Goal: Communication & Community: Answer question/provide support

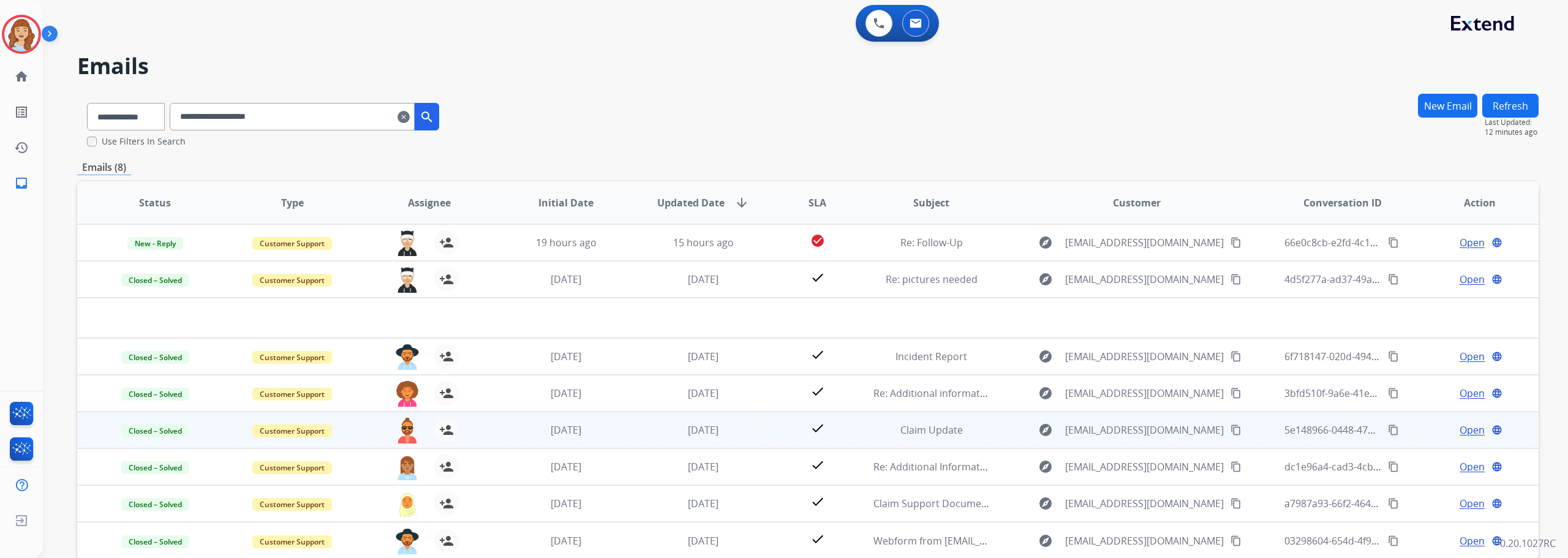
click at [762, 425] on td "check" at bounding box center [808, 429] width 91 height 37
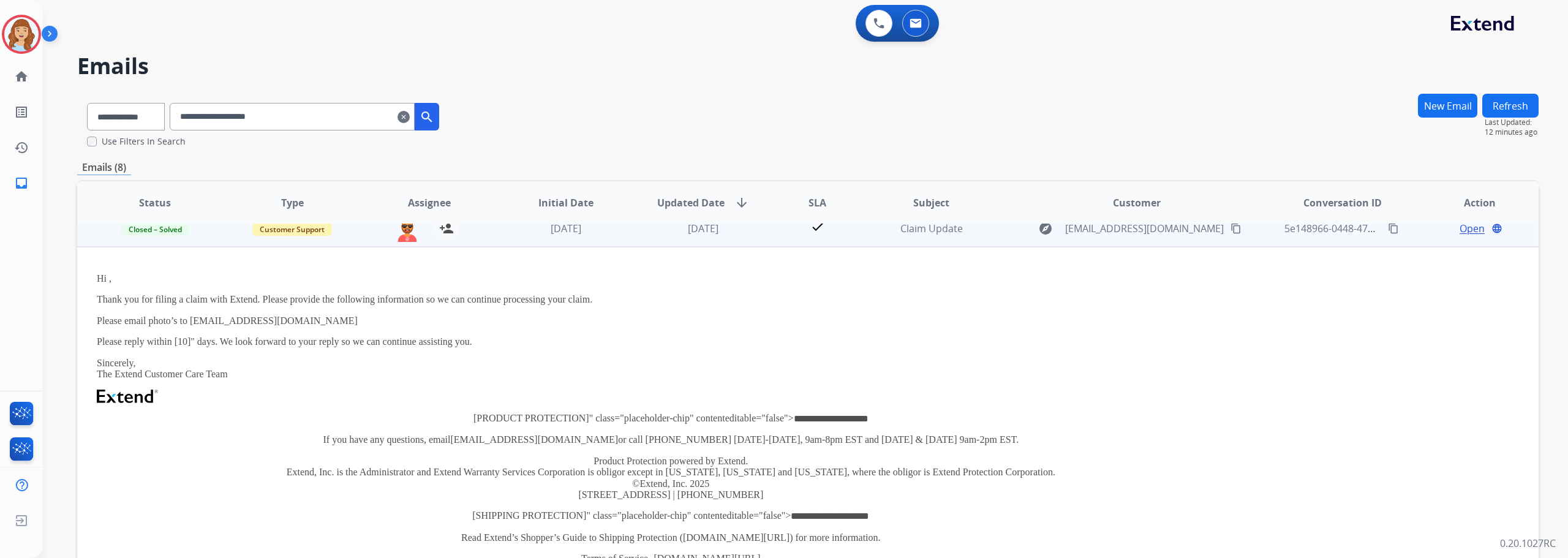
scroll to position [115, 0]
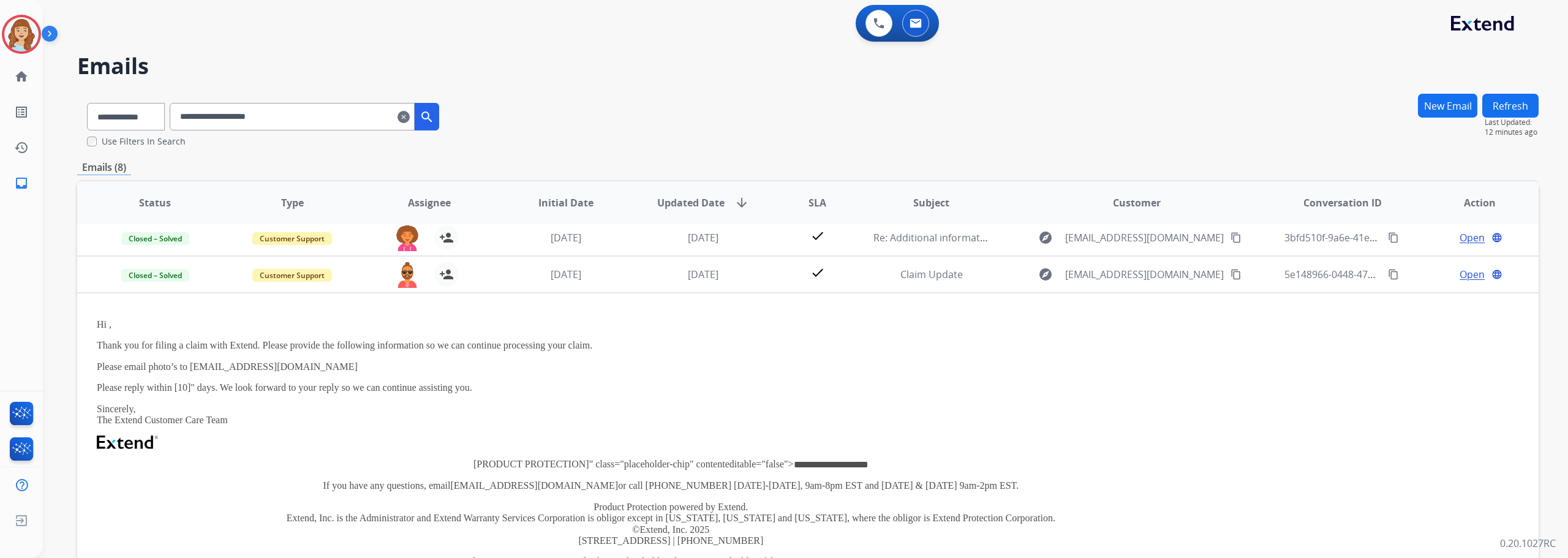
click at [766, 233] on td "check" at bounding box center [808, 237] width 91 height 37
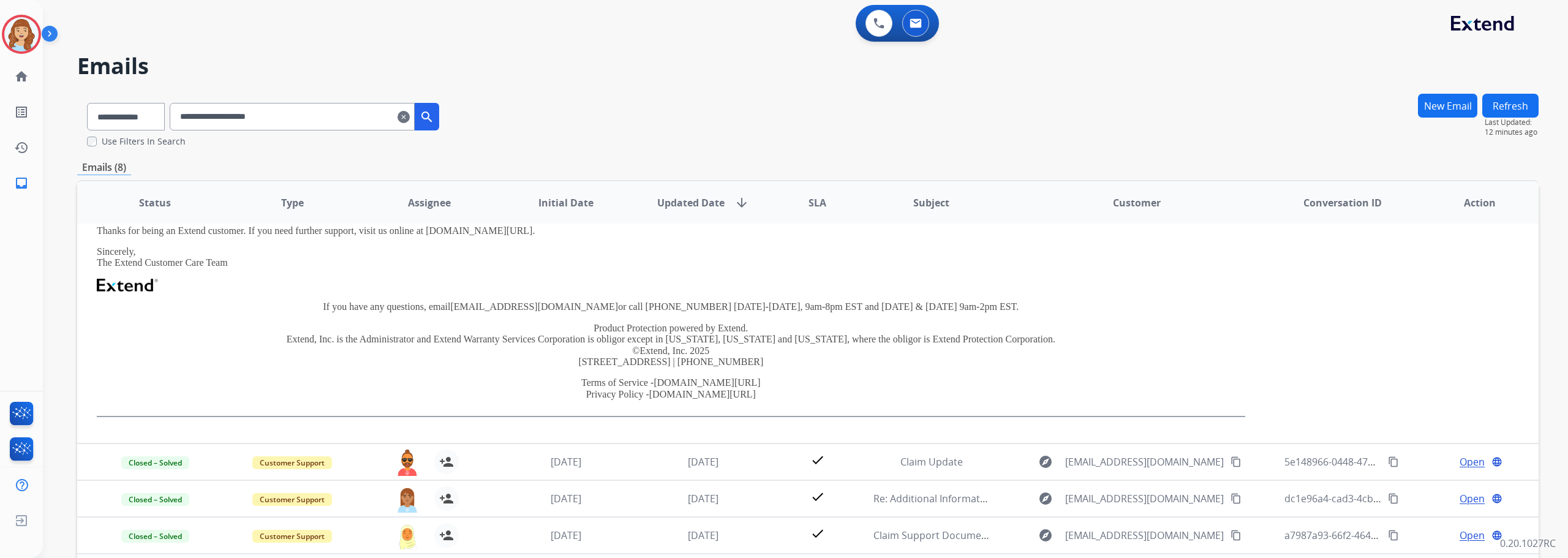
scroll to position [0, 0]
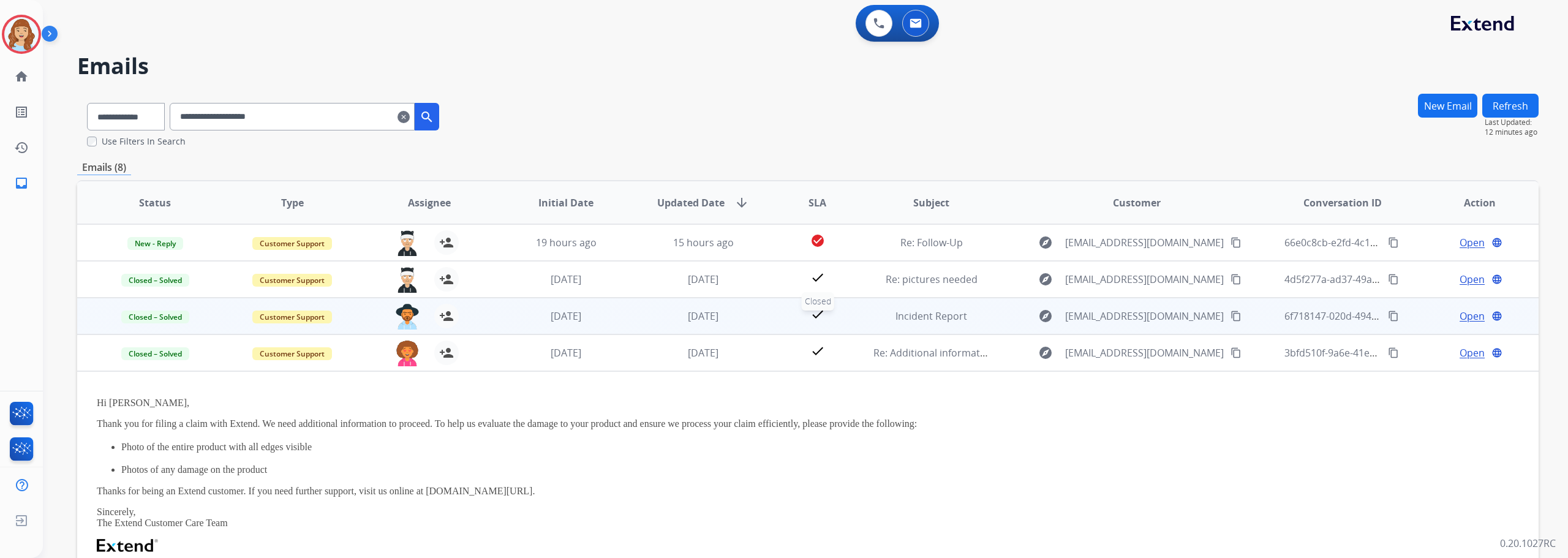
click at [841, 321] on div "check" at bounding box center [817, 316] width 71 height 19
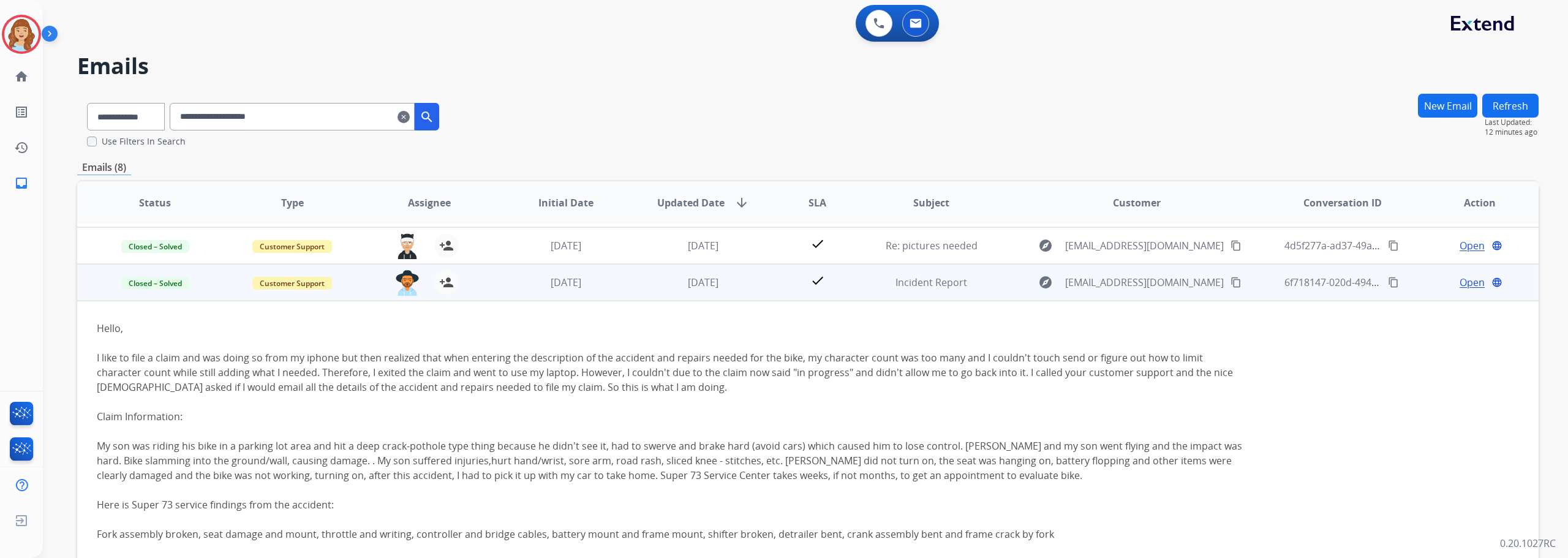
scroll to position [12, 0]
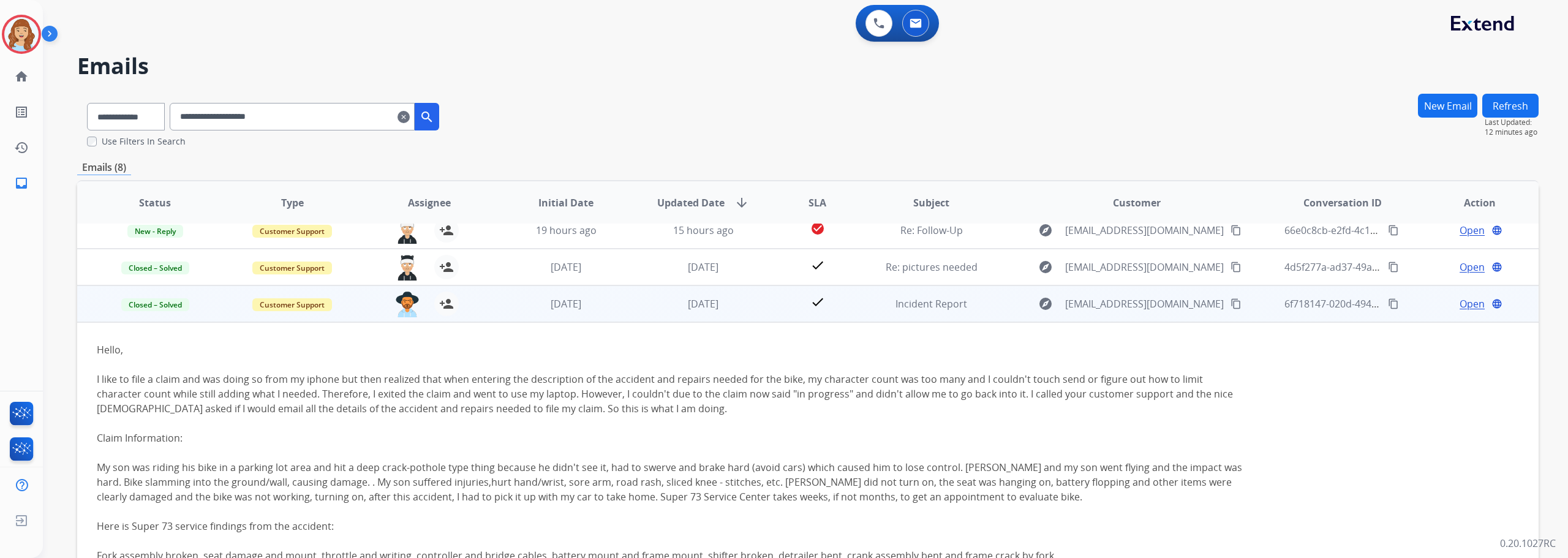
click at [1467, 307] on span "Open" at bounding box center [1471, 303] width 25 height 15
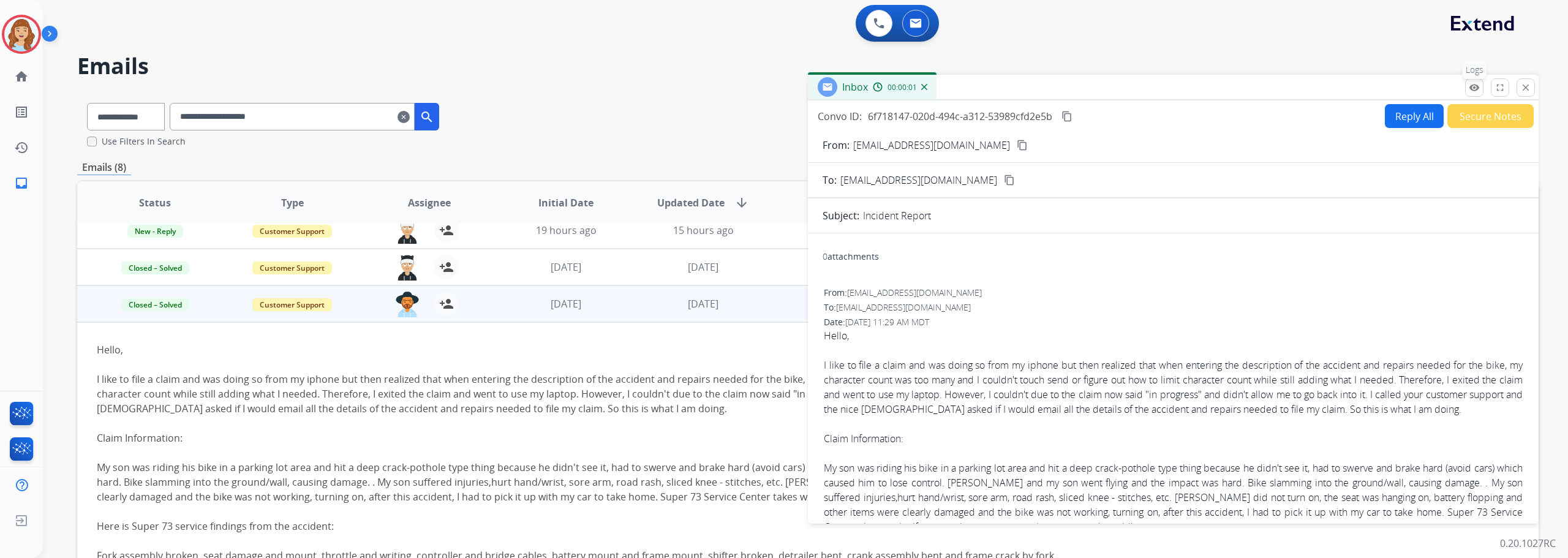
click at [1473, 87] on mat-icon "remove_red_eye" at bounding box center [1473, 87] width 11 height 11
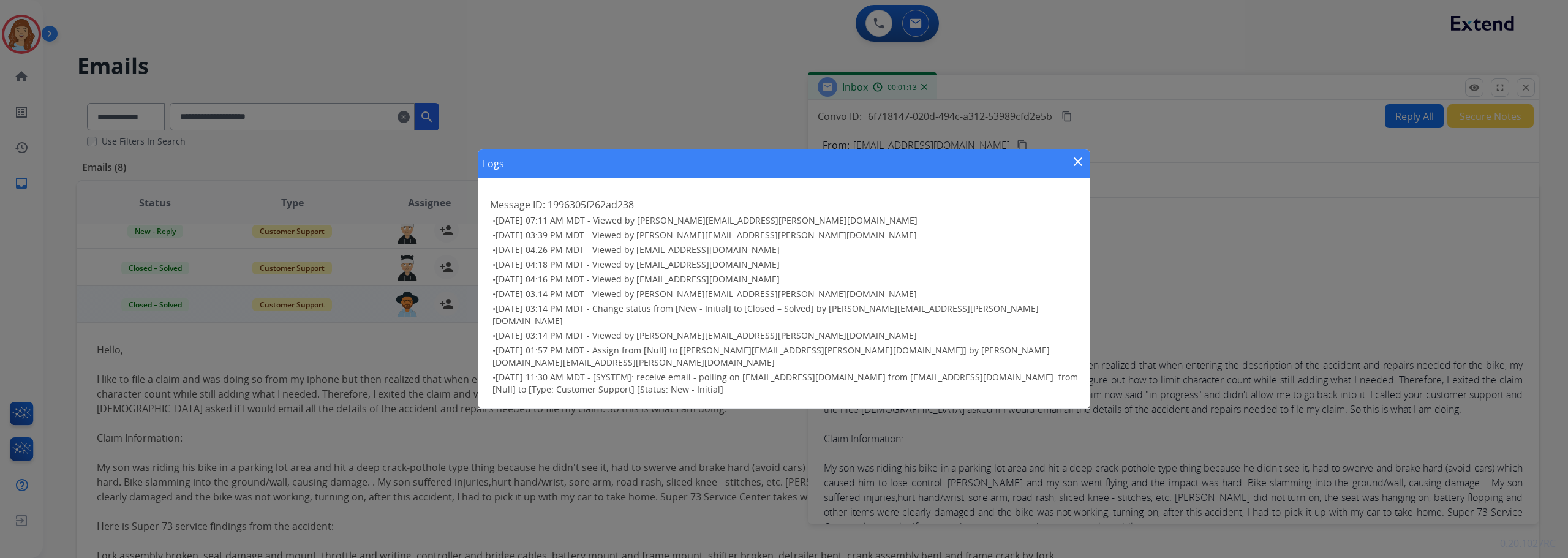
click at [1077, 169] on mat-icon "close" at bounding box center [1077, 162] width 15 height 15
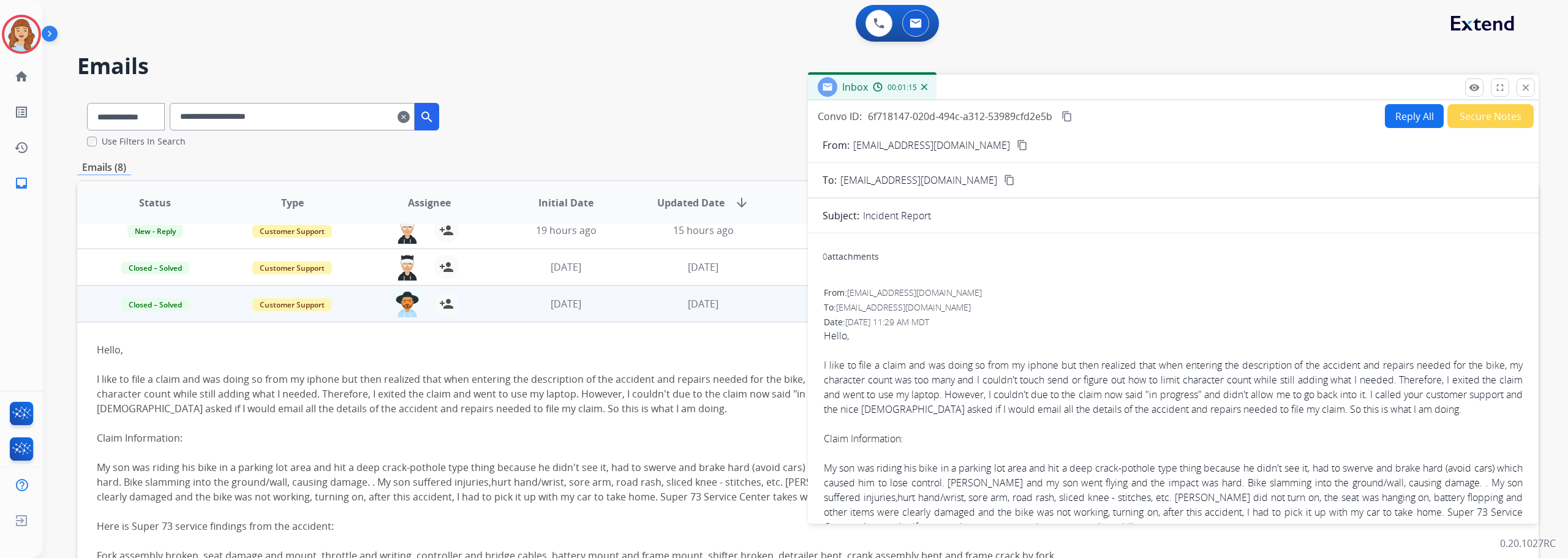
click at [1069, 119] on mat-icon "content_copy" at bounding box center [1066, 116] width 11 height 11
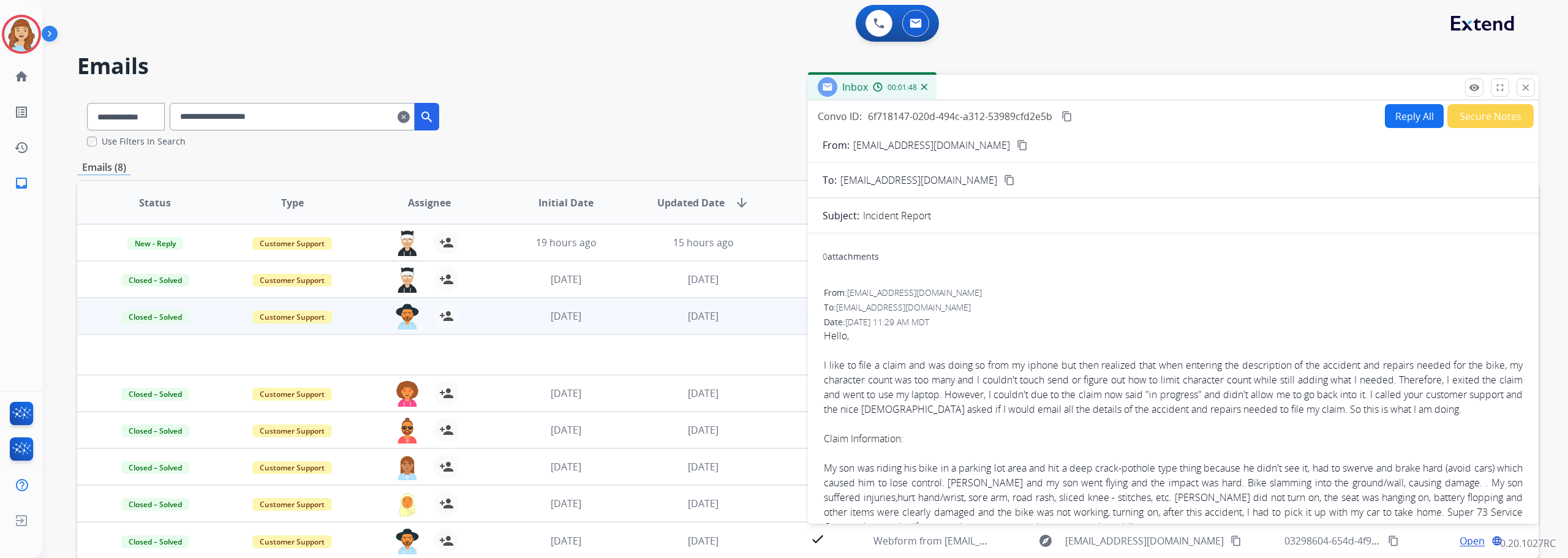
scroll to position [0, 0]
click at [1530, 88] on mat-icon "close" at bounding box center [1524, 87] width 11 height 11
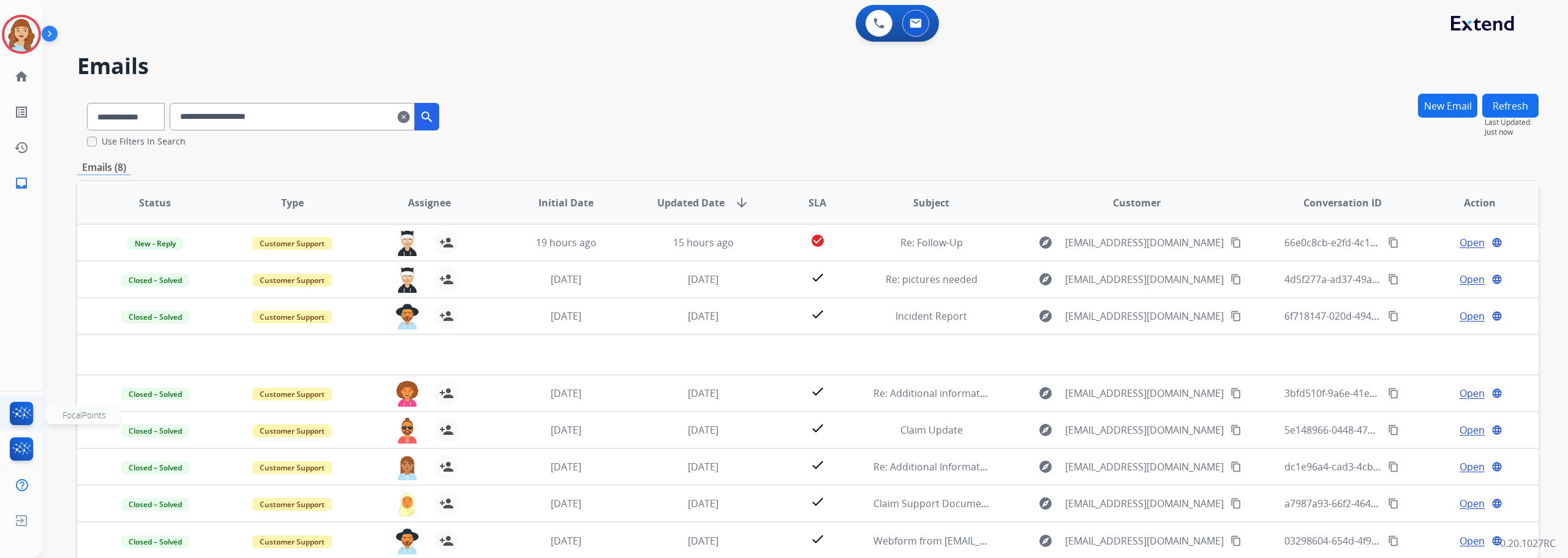
click at [22, 418] on img at bounding box center [21, 415] width 29 height 28
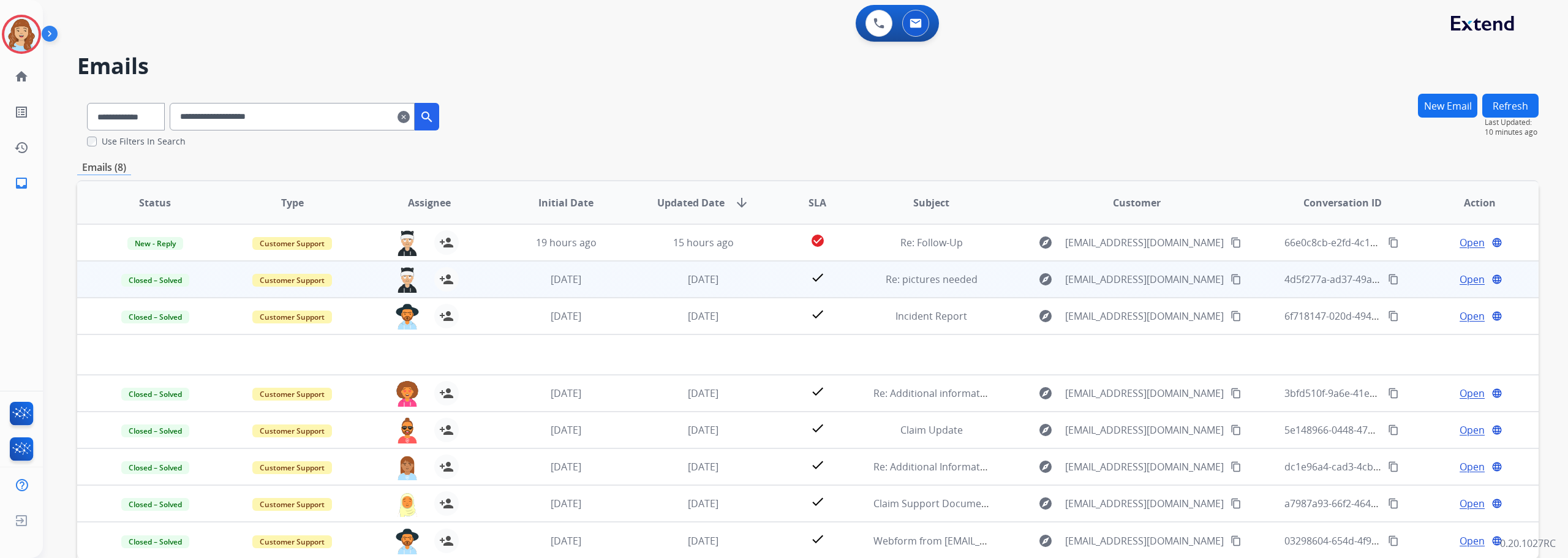
click at [616, 274] on div "[DATE]" at bounding box center [566, 279] width 117 height 15
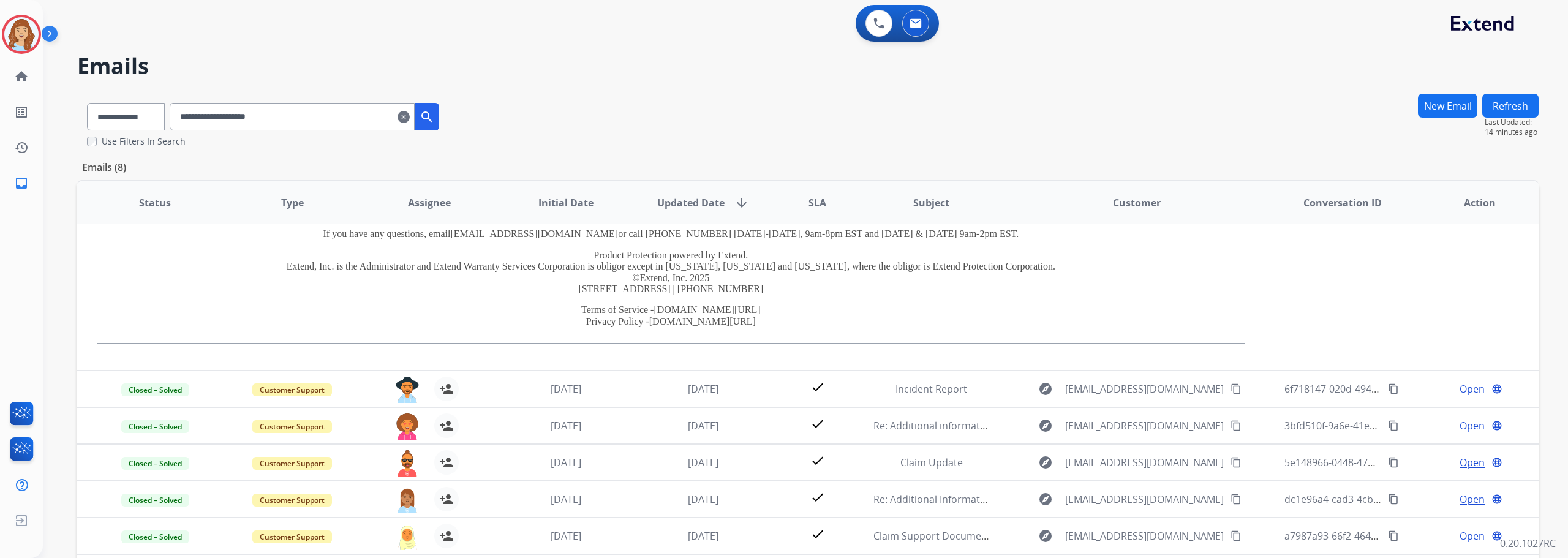
scroll to position [257, 0]
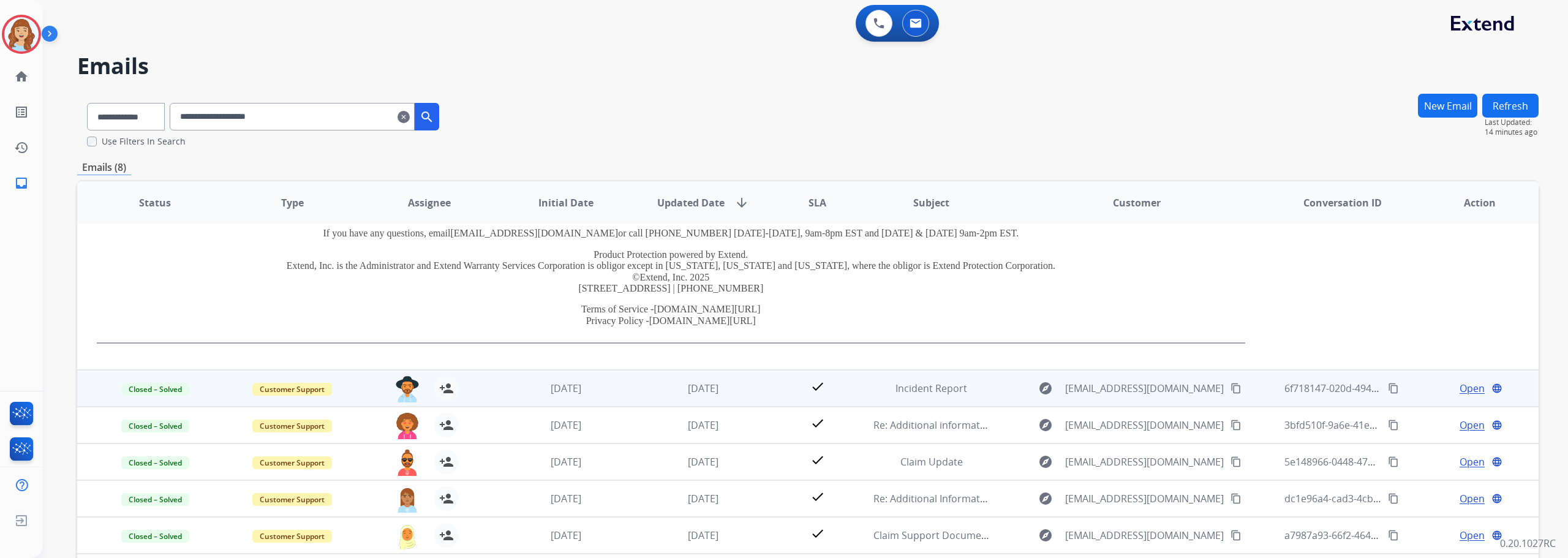
click at [763, 387] on td "check" at bounding box center [808, 388] width 91 height 37
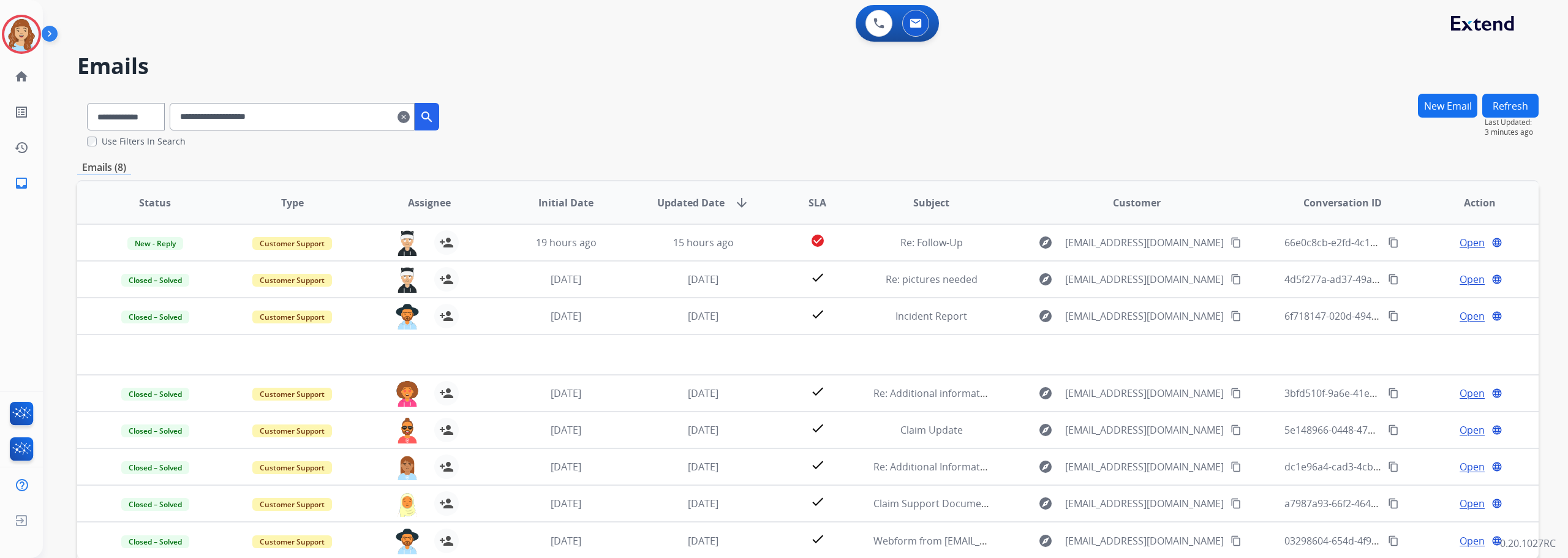
scroll to position [0, 0]
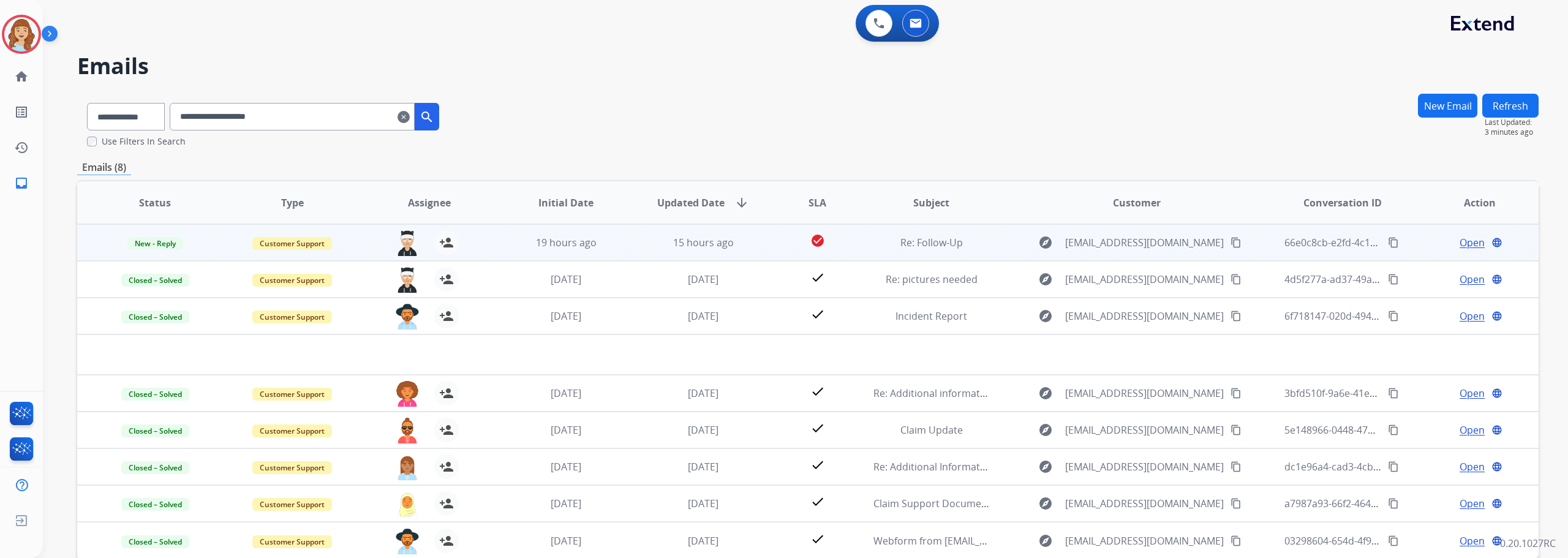
click at [633, 238] on td "15 hours ago" at bounding box center [694, 242] width 137 height 37
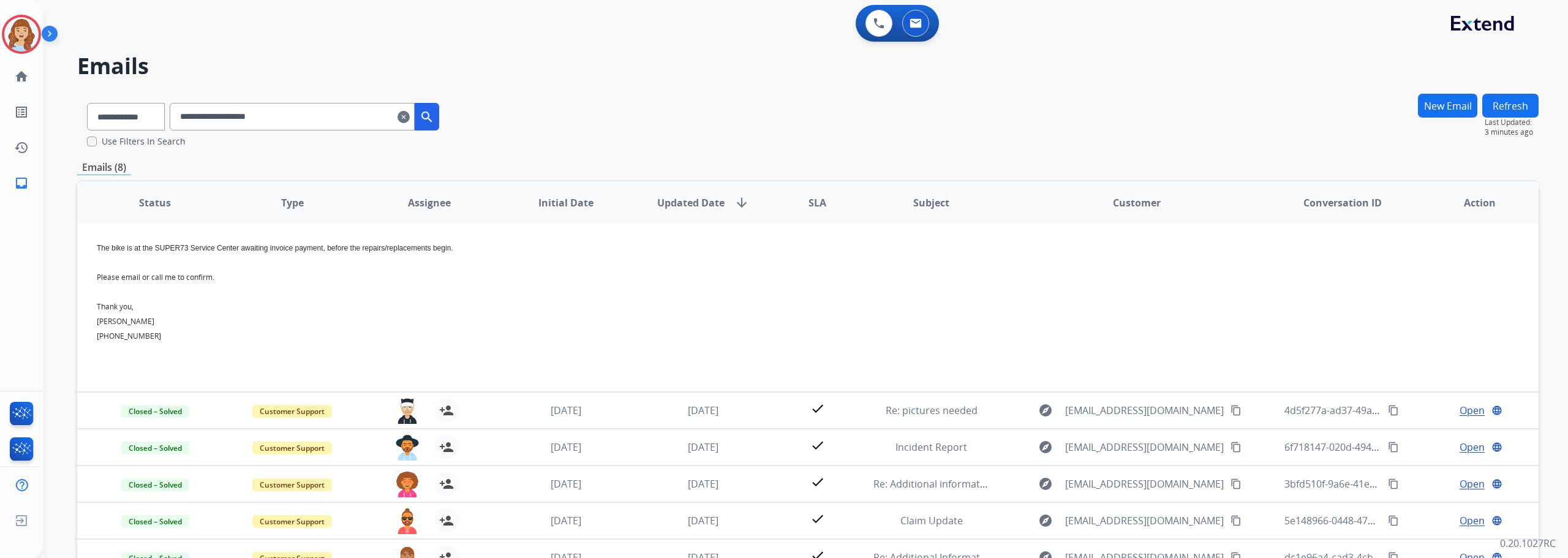
scroll to position [61, 0]
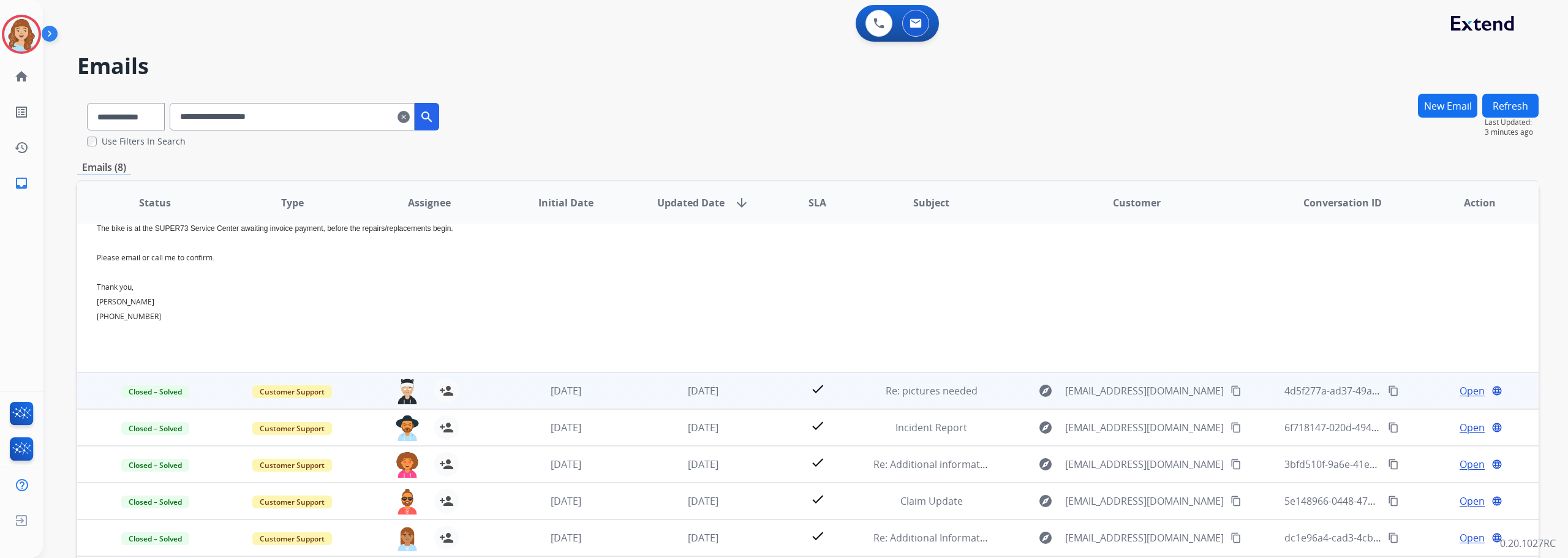
click at [641, 401] on td "[DATE]" at bounding box center [694, 391] width 137 height 37
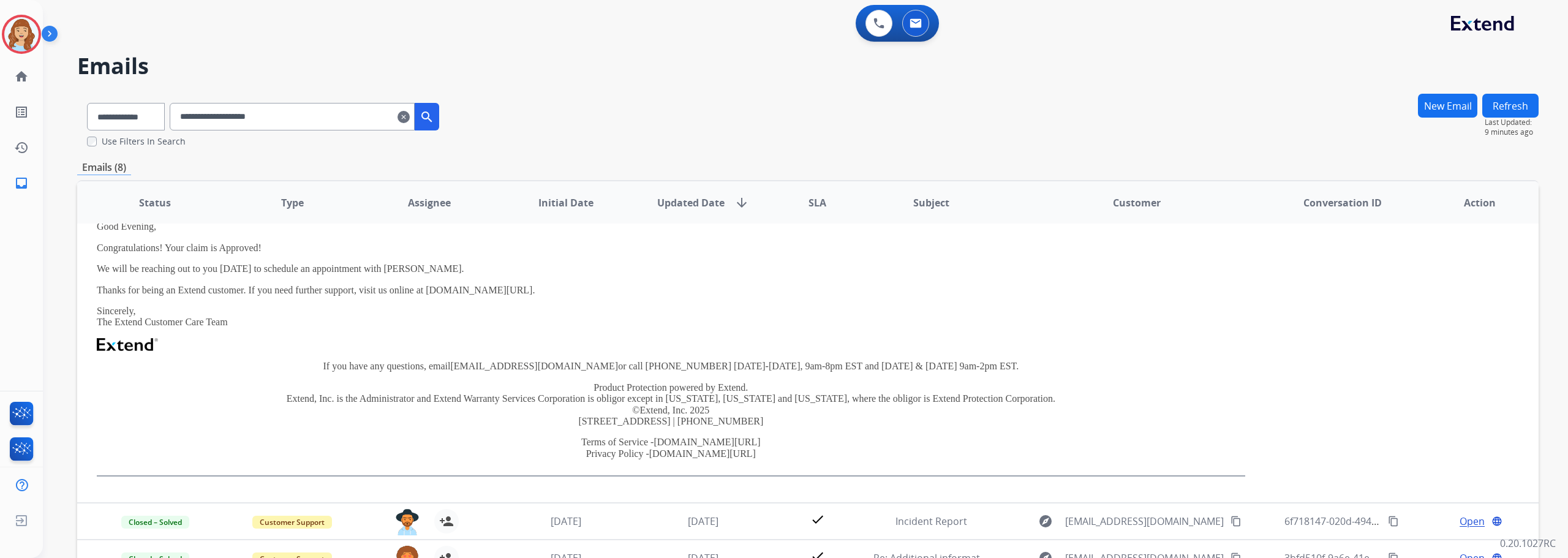
scroll to position [257, 0]
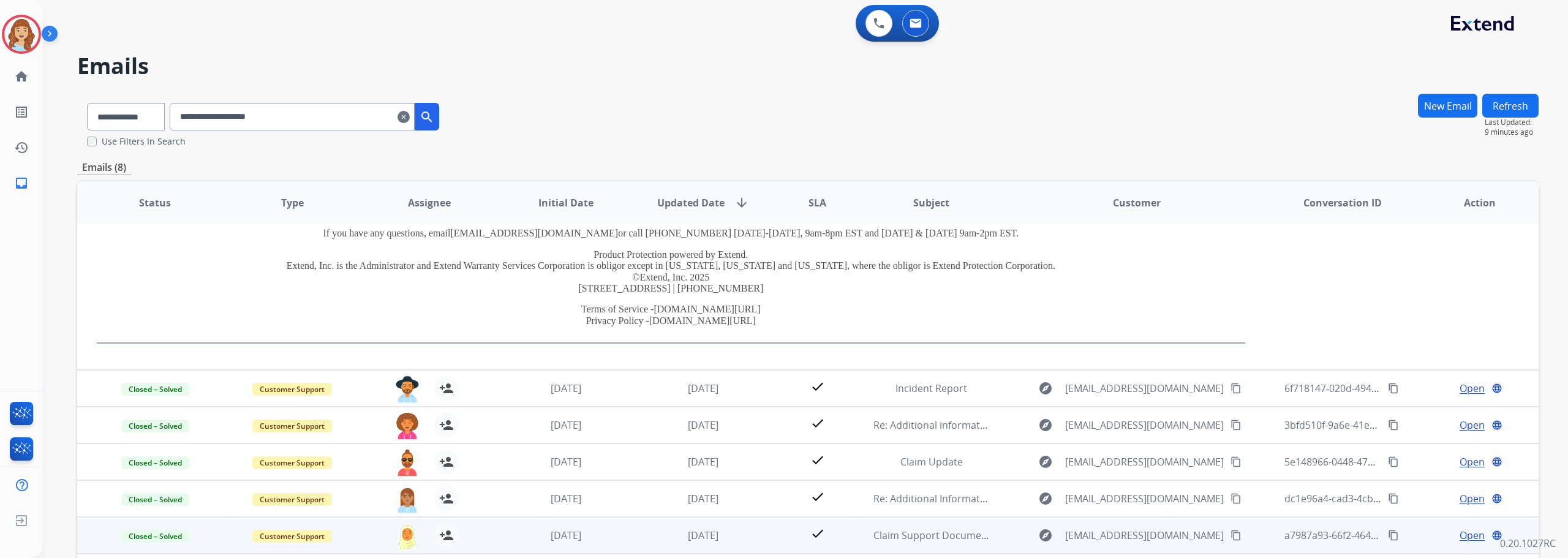
click at [484, 532] on div "[EMAIL_ADDRESS][DOMAIN_NAME] person_add Assign to Me" at bounding box center [419, 535] width 137 height 35
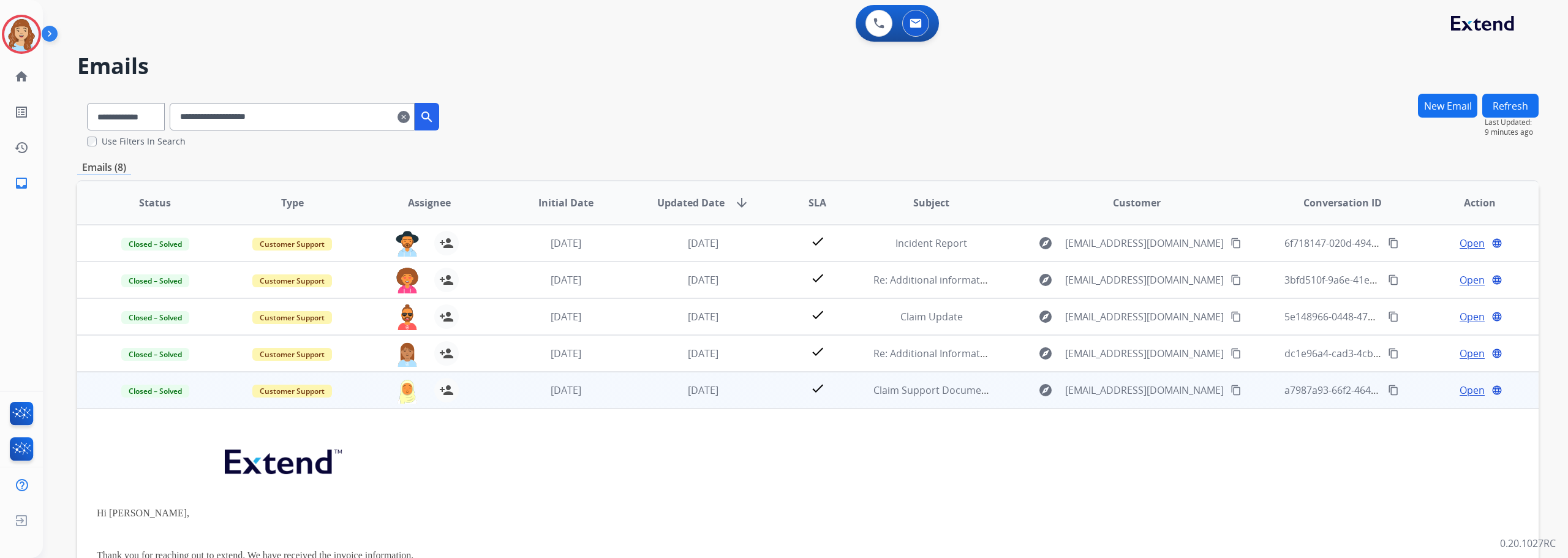
scroll to position [0, 0]
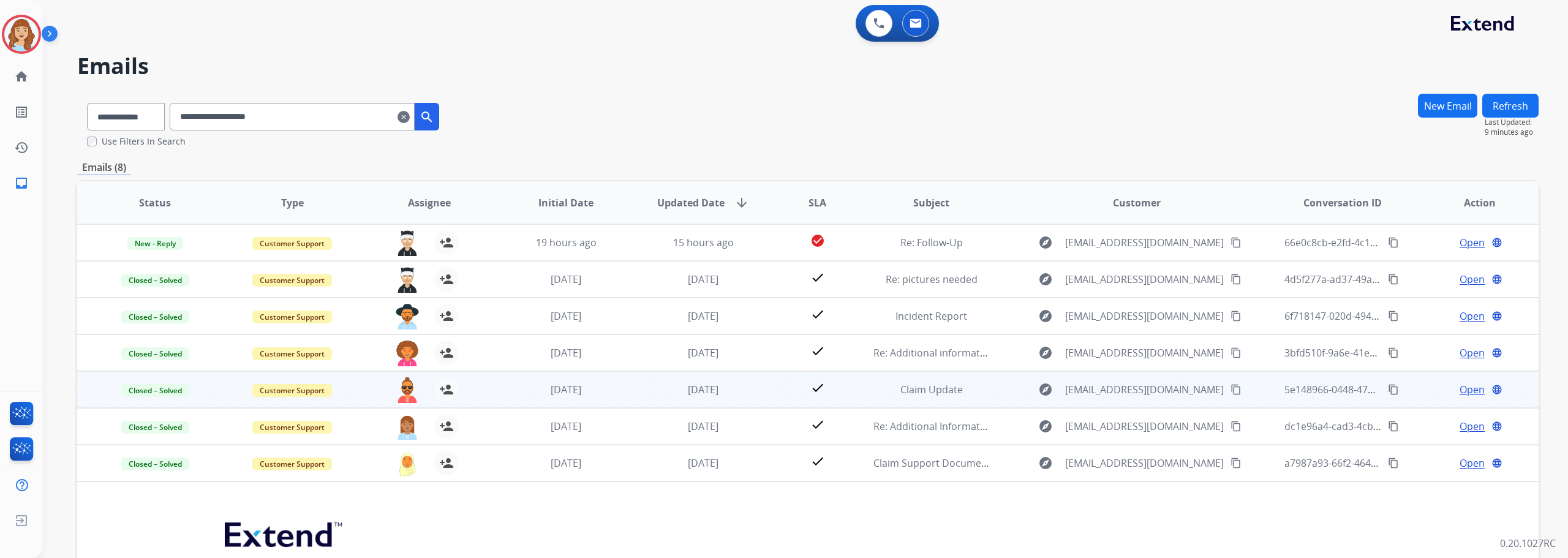
click at [498, 381] on td "[DATE]" at bounding box center [556, 389] width 137 height 37
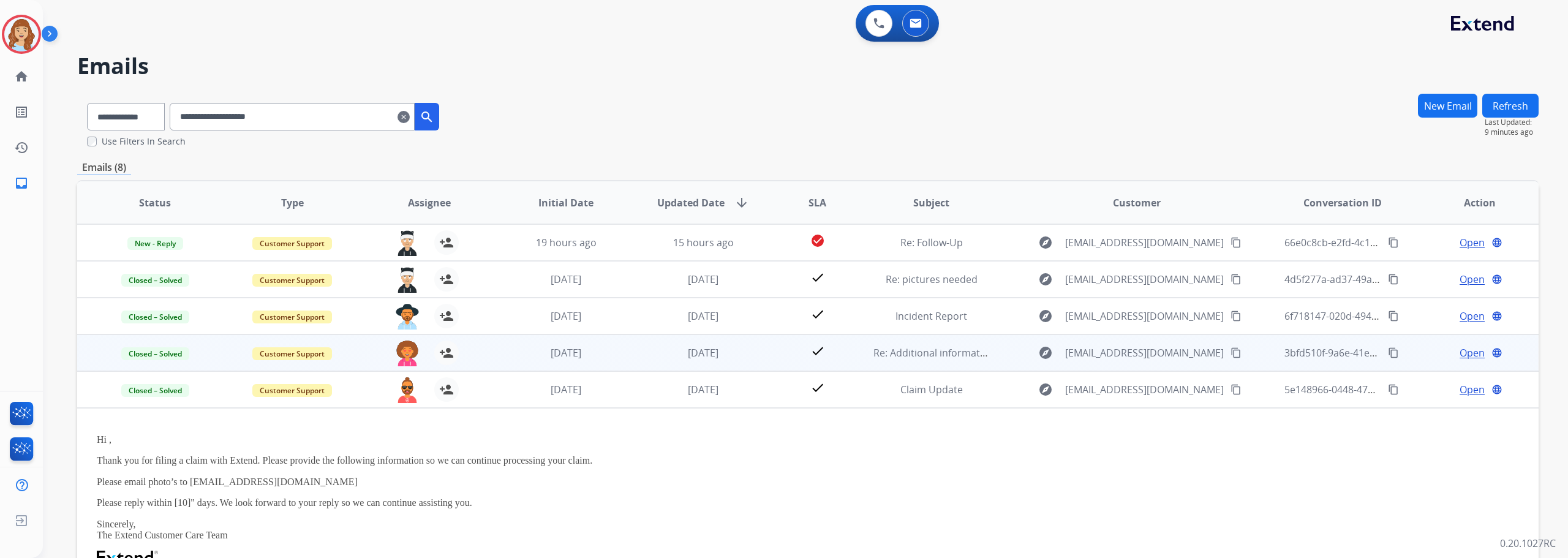
click at [633, 357] on td "[DATE]" at bounding box center [694, 352] width 137 height 37
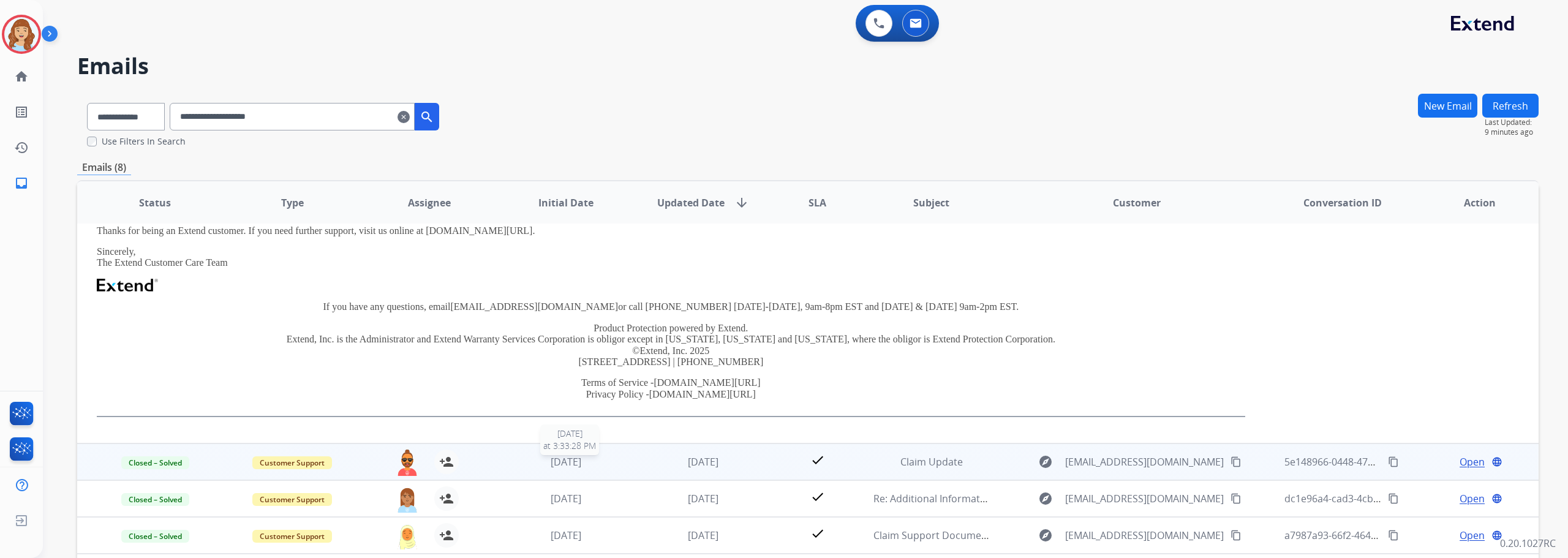
click at [607, 466] on div "[DATE]" at bounding box center [566, 461] width 117 height 15
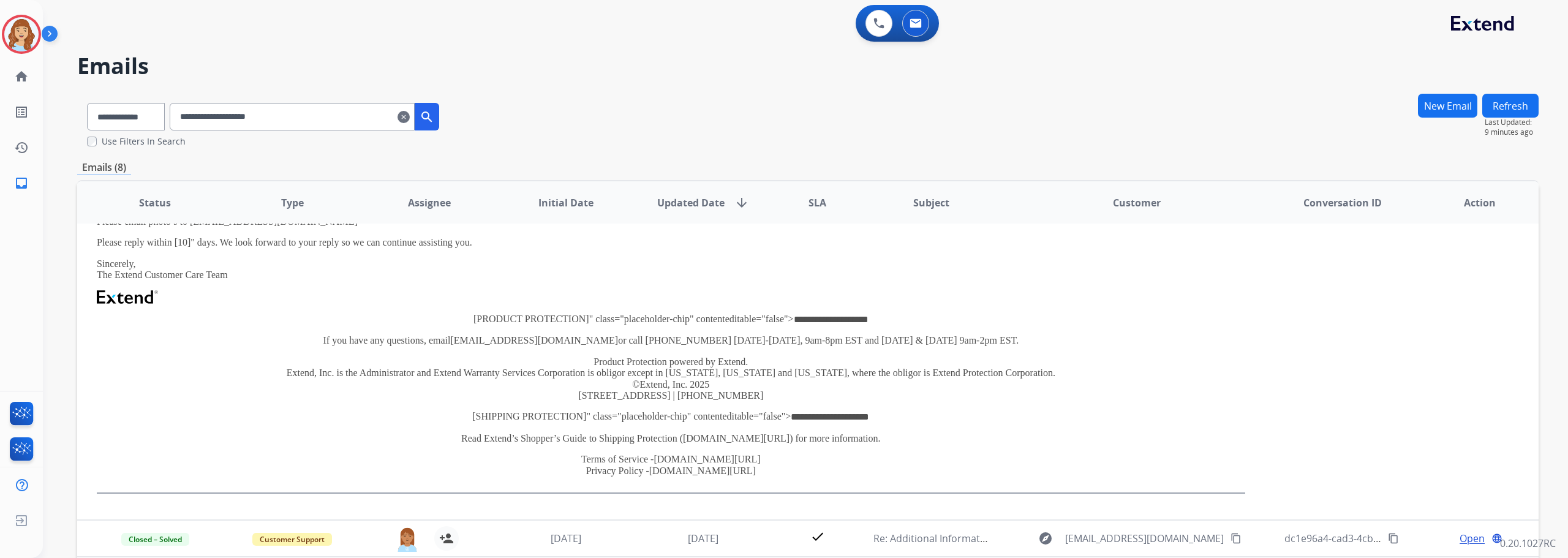
scroll to position [147, 0]
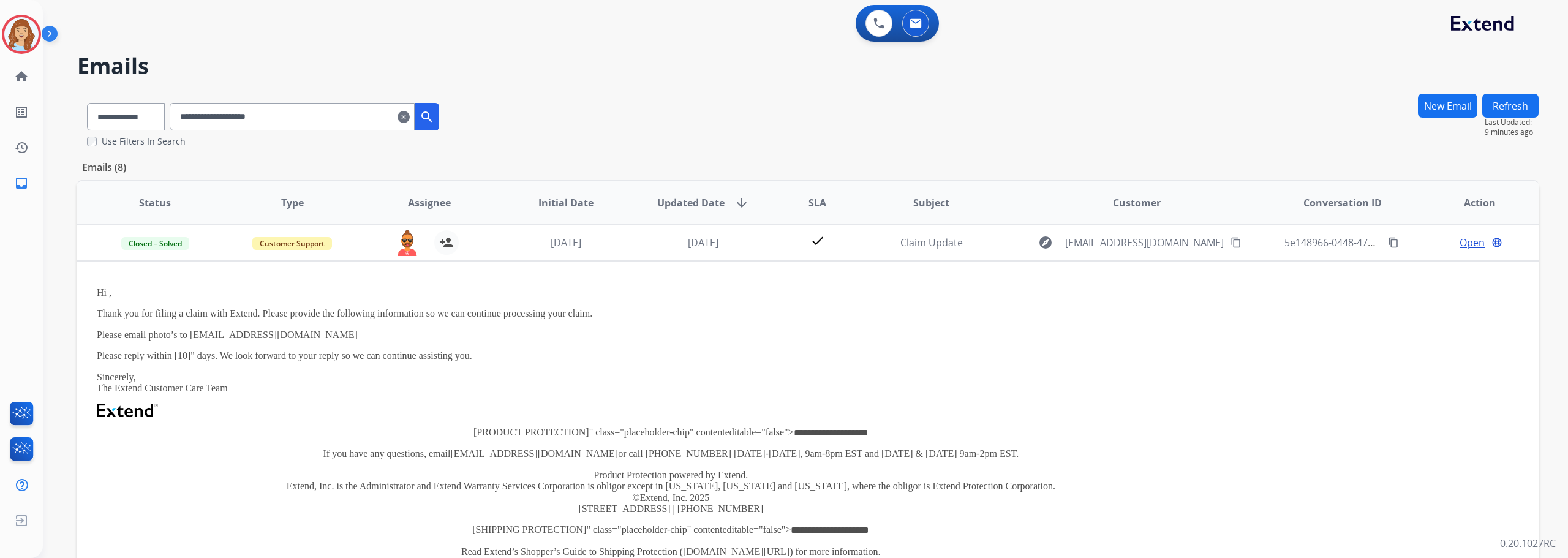
click at [1455, 109] on button "New Email" at bounding box center [1447, 106] width 59 height 24
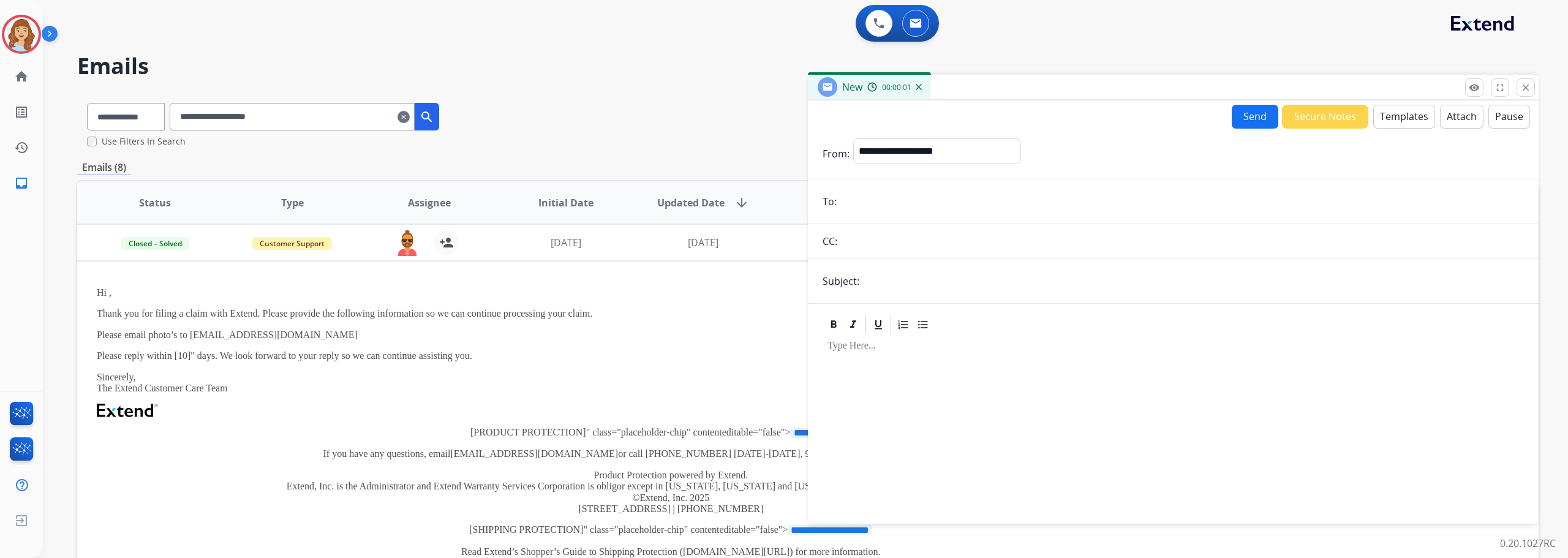
click at [1392, 114] on button "Templates" at bounding box center [1403, 117] width 61 height 24
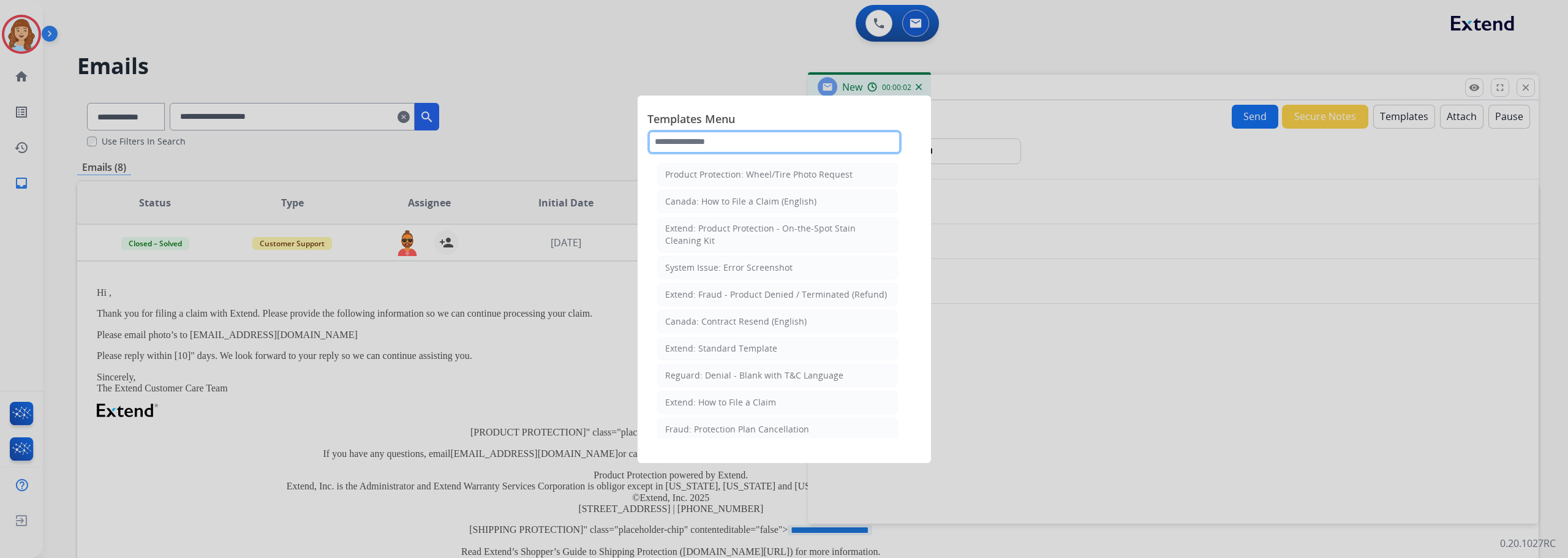
click at [765, 143] on input "text" at bounding box center [774, 142] width 254 height 25
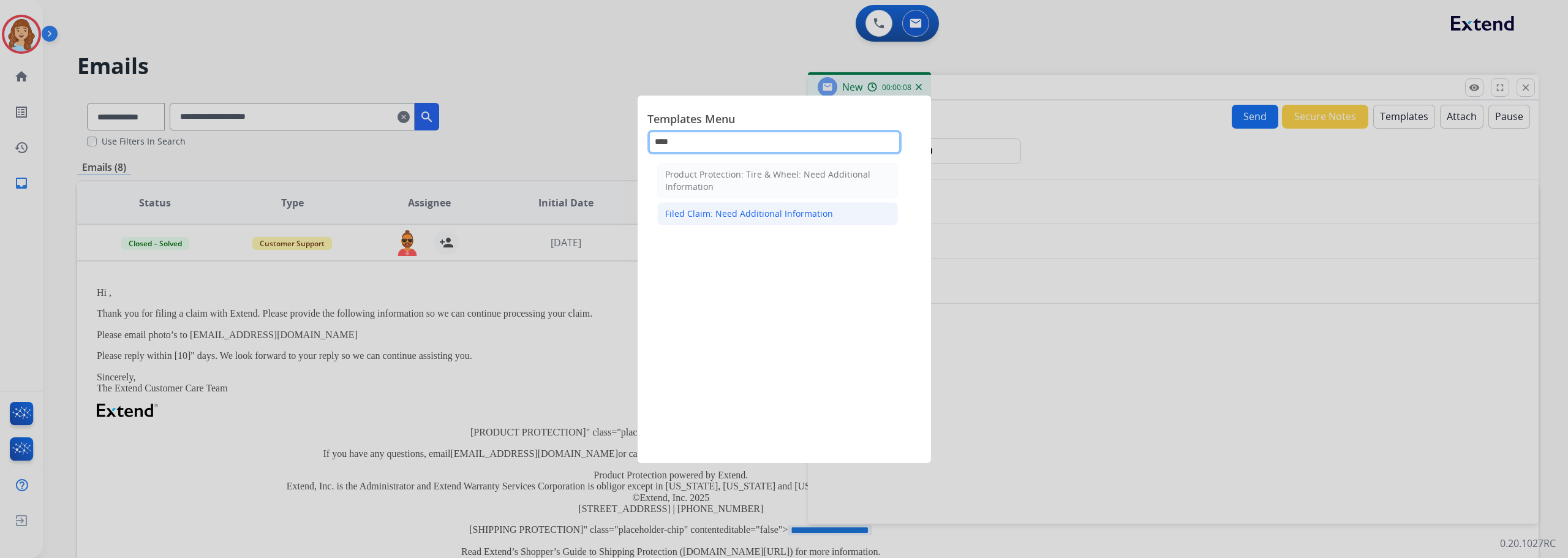
type input "****"
click at [828, 219] on li "Filed Claim: Need Additional Information" at bounding box center [777, 213] width 241 height 23
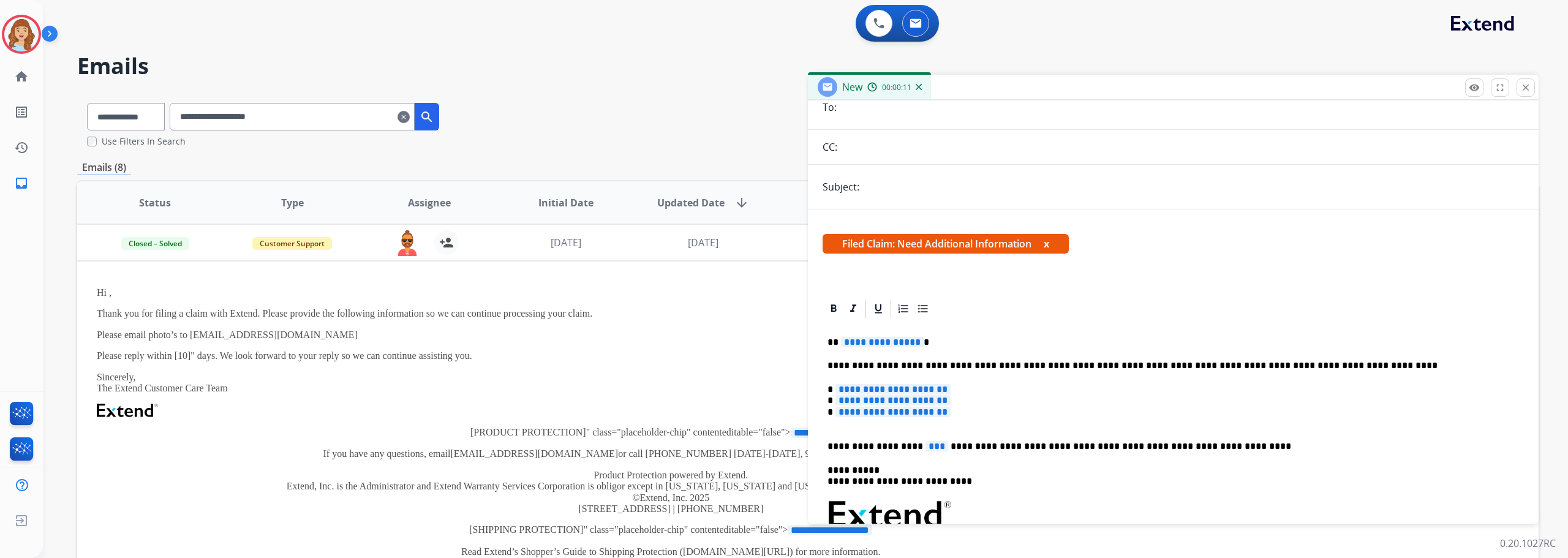
scroll to position [123, 0]
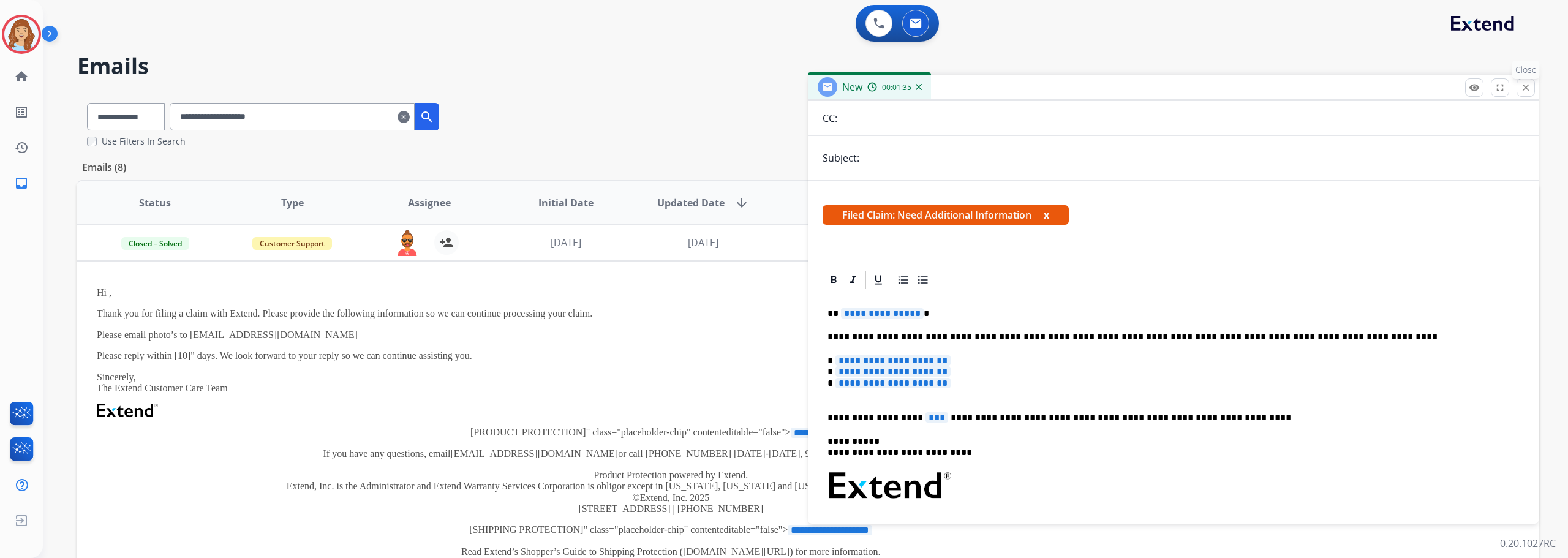
click at [1522, 91] on mat-icon "close" at bounding box center [1524, 87] width 11 height 11
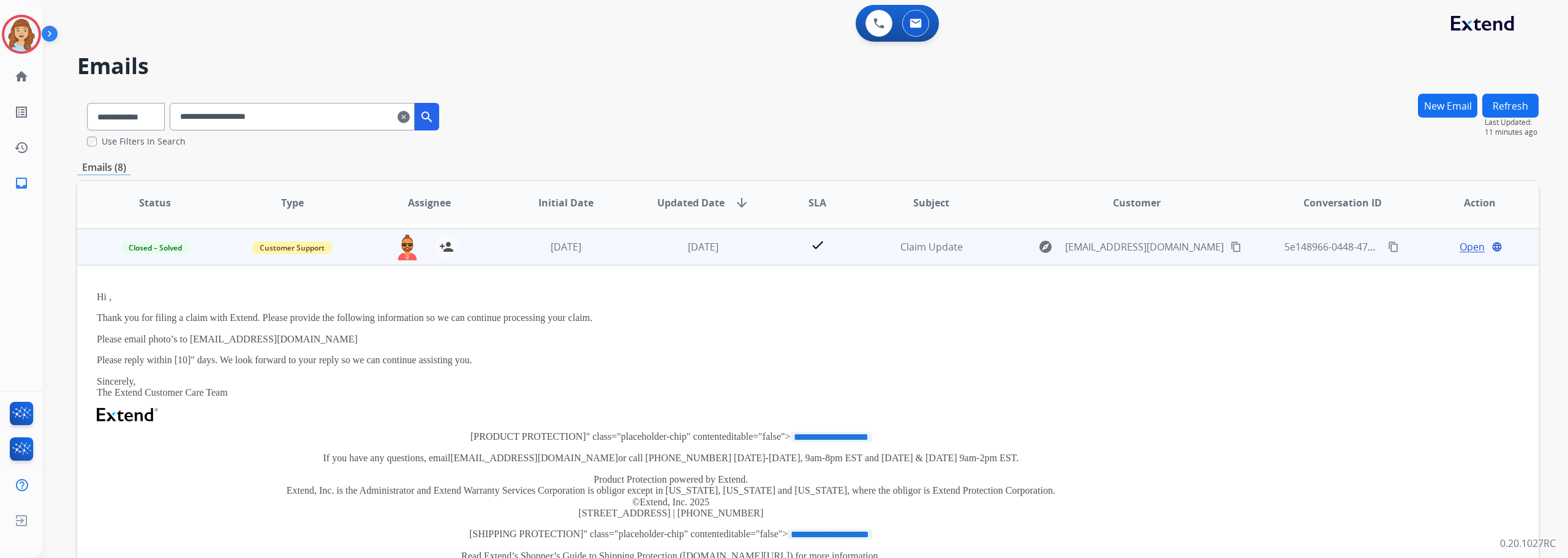
scroll to position [0, 0]
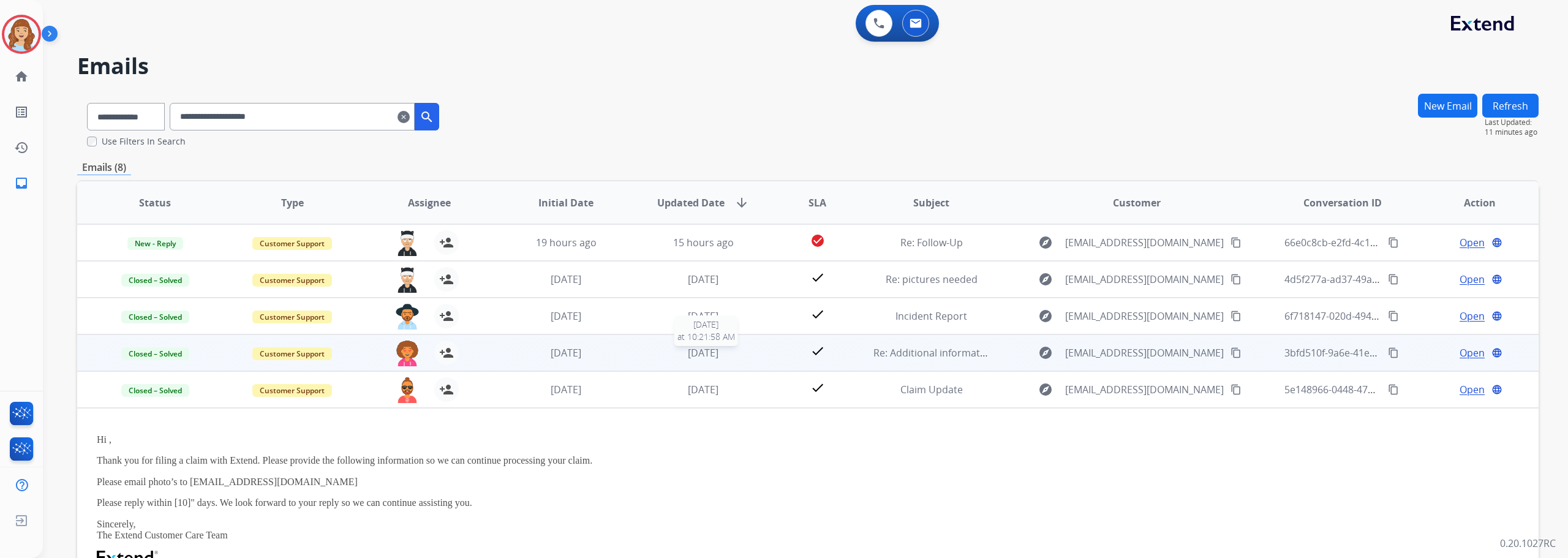
click at [646, 357] on div "[DATE]" at bounding box center [704, 352] width 117 height 15
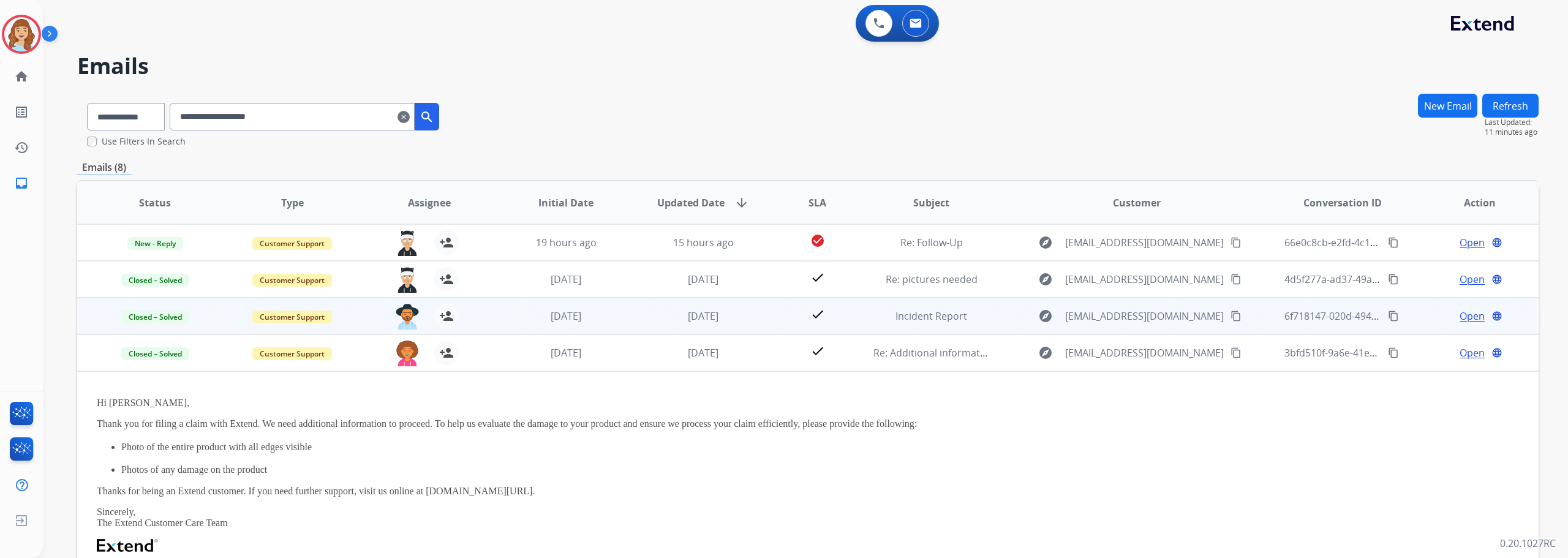
click at [763, 322] on td "check" at bounding box center [808, 315] width 91 height 37
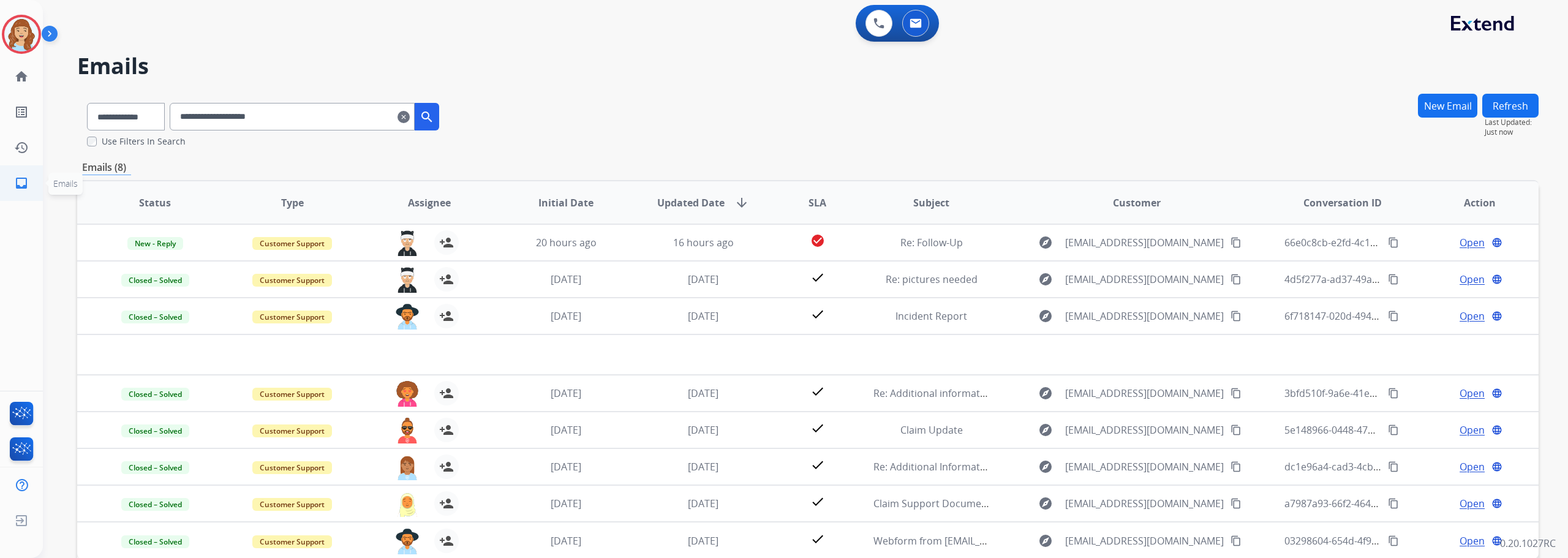
click at [14, 183] on mat-icon "inbox" at bounding box center [21, 182] width 15 height 15
click at [17, 184] on mat-icon "inbox" at bounding box center [21, 182] width 15 height 15
click at [25, 412] on img at bounding box center [21, 415] width 29 height 28
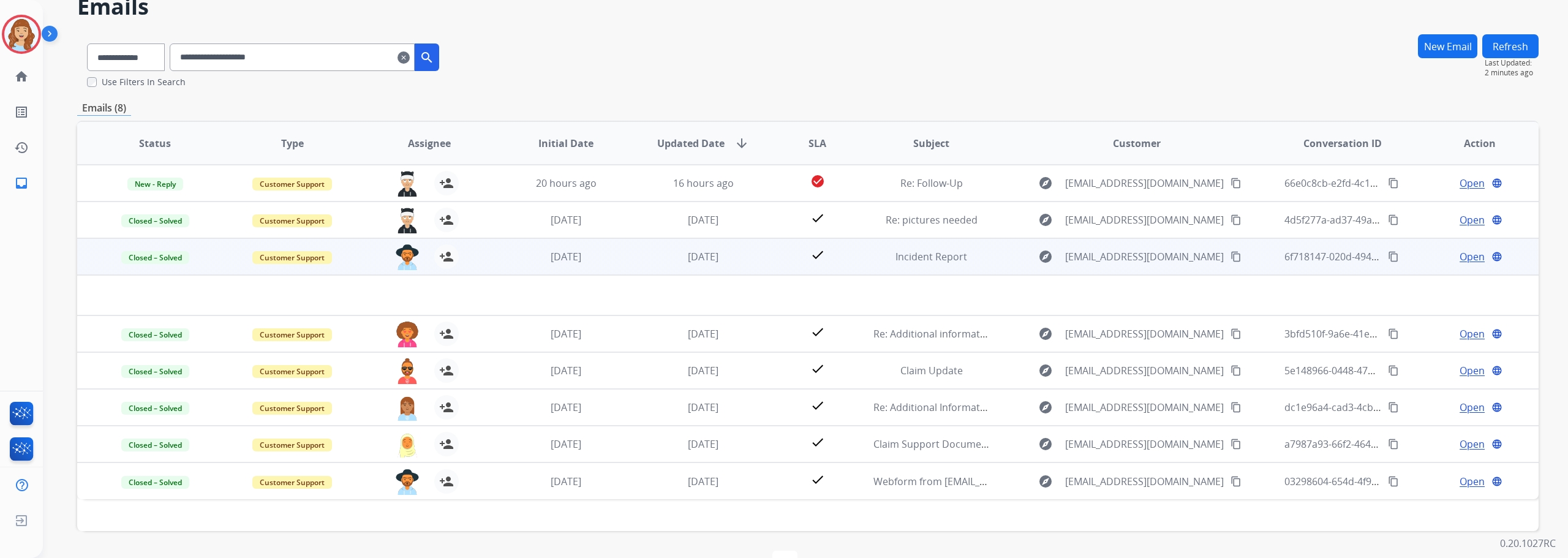
scroll to position [96, 0]
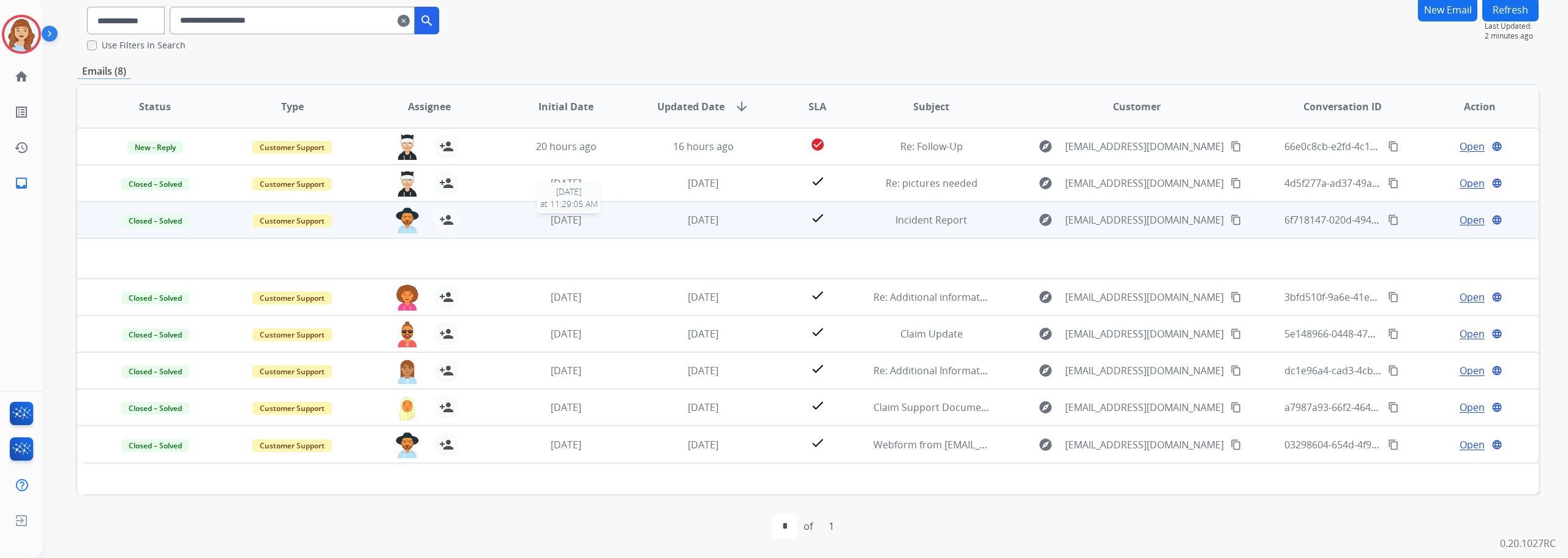
click at [620, 219] on div "[DATE]" at bounding box center [566, 219] width 117 height 15
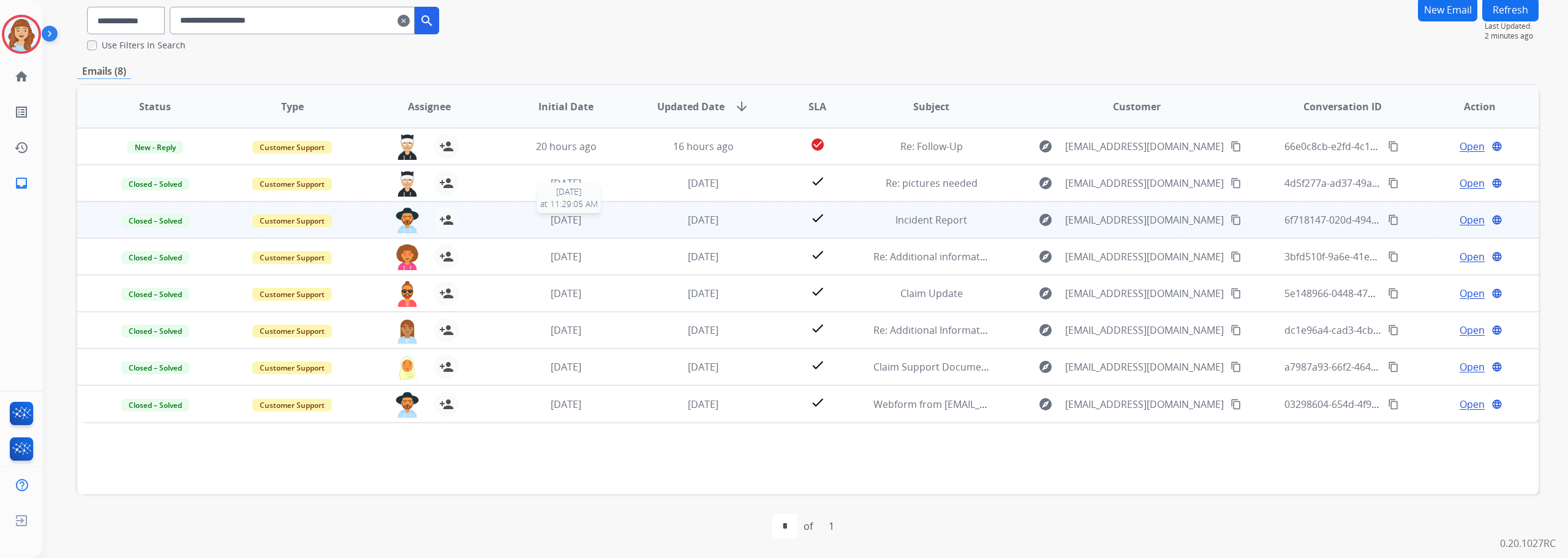
click at [620, 219] on div "[DATE]" at bounding box center [566, 219] width 117 height 15
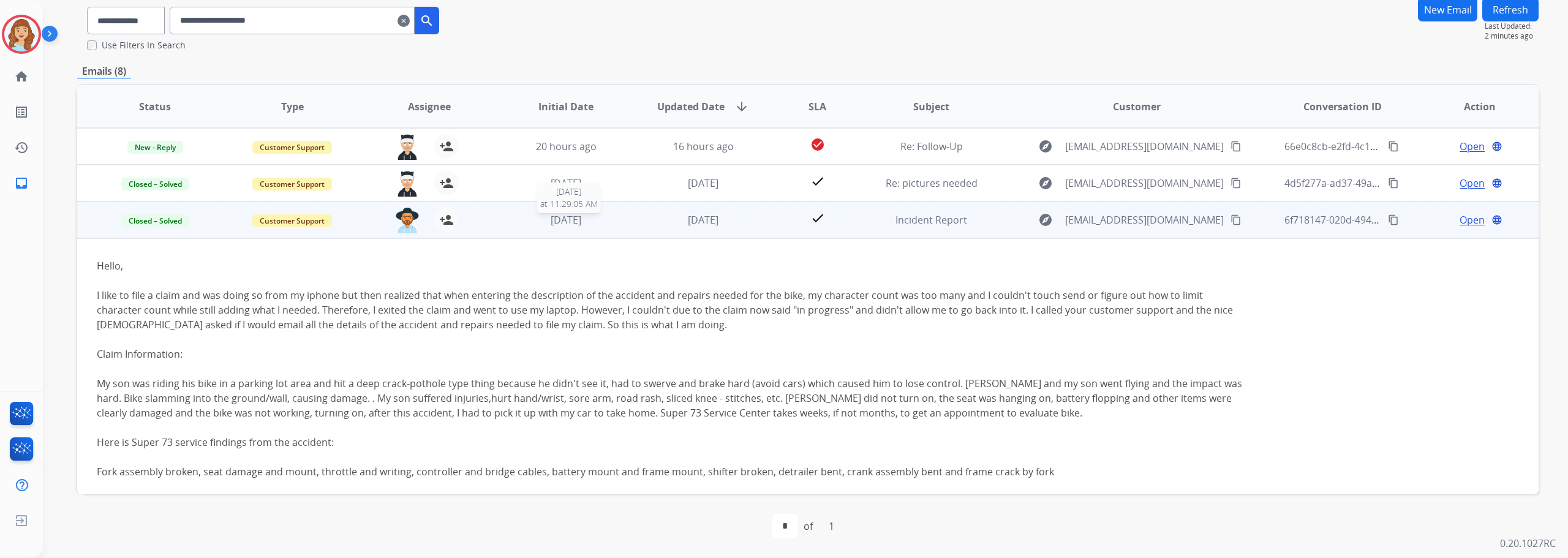
scroll to position [73, 0]
